Goal: Information Seeking & Learning: Learn about a topic

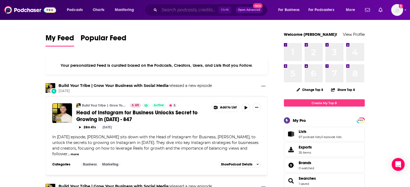
click at [194, 13] on input "Search podcasts, credits, & more..." at bounding box center [188, 10] width 59 height 9
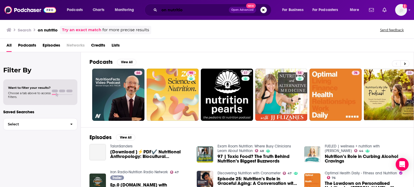
click at [195, 11] on input "on nutritio" at bounding box center [193, 10] width 69 height 9
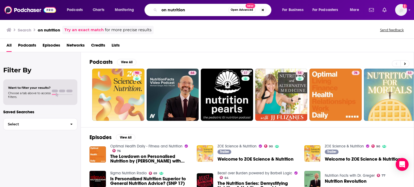
click at [184, 11] on input "on nutrition" at bounding box center [193, 10] width 69 height 9
type input "mayo clinic"
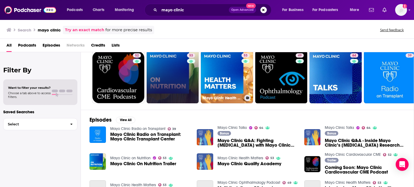
scroll to position [27, 0]
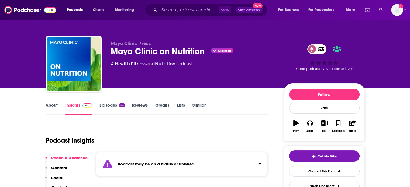
click at [54, 107] on link "About" at bounding box center [52, 109] width 12 height 12
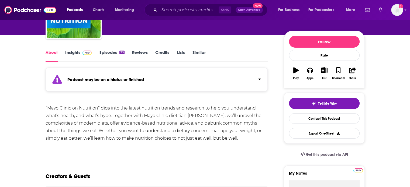
scroll to position [54, 0]
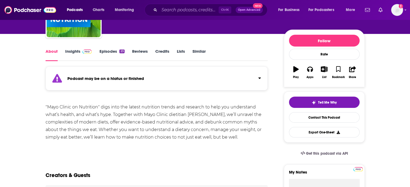
click at [191, 115] on div ""Mayo Clinic on Nutrition" digs into the latest nutrition trends and research t…" at bounding box center [157, 122] width 222 height 38
drag, startPoint x: 191, startPoint y: 115, endPoint x: 200, endPoint y: 117, distance: 9.5
click at [200, 116] on div ""Mayo Clinic on Nutrition" digs into the latest nutrition trends and research t…" at bounding box center [157, 122] width 222 height 38
copy div "Tara Schmidt"
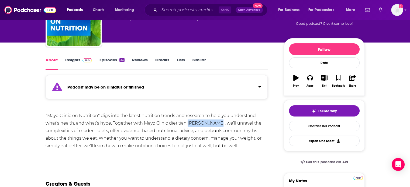
scroll to position [0, 0]
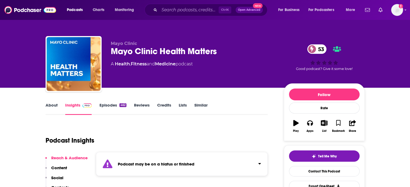
click at [53, 109] on link "About" at bounding box center [52, 109] width 12 height 12
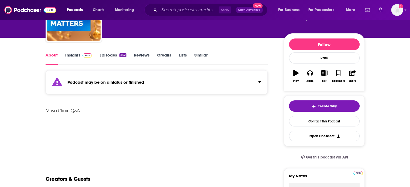
scroll to position [27, 0]
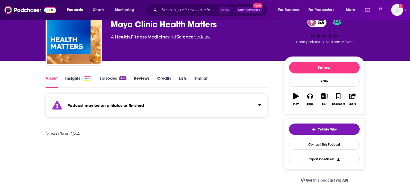
click at [97, 77] on div "Insights" at bounding box center [82, 82] width 34 height 12
click at [76, 80] on link "Insights" at bounding box center [78, 82] width 27 height 12
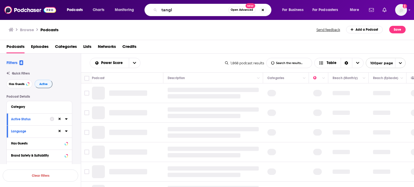
type input "tangle"
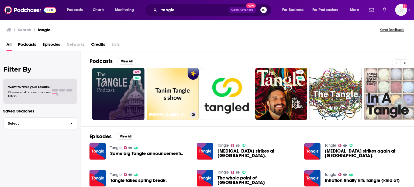
click at [129, 92] on link "69" at bounding box center [118, 94] width 52 height 52
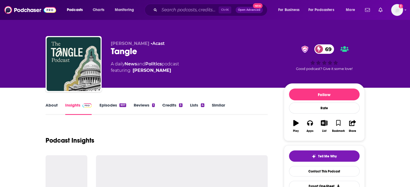
click at [109, 106] on link "Episodes 937" at bounding box center [112, 109] width 27 height 12
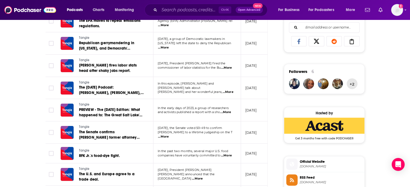
scroll to position [242, 0]
